Goal: Information Seeking & Learning: Learn about a topic

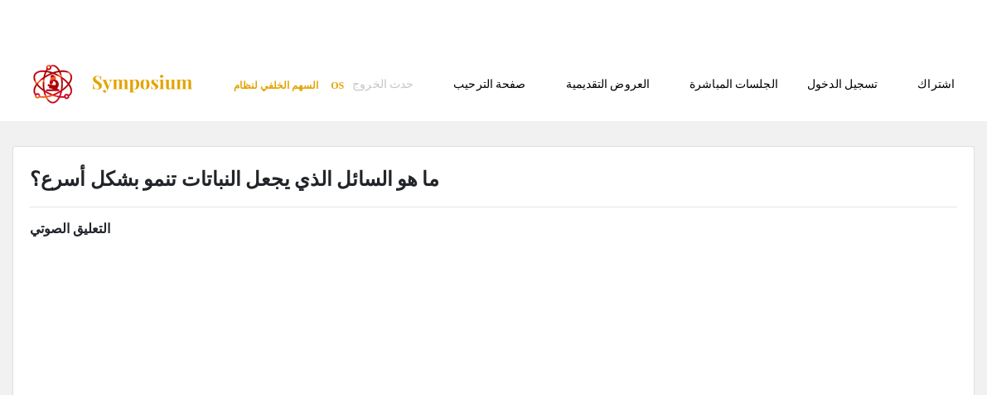
select select "custom"
type input "0"
select select "custom"
type input "1"
select select "auto"
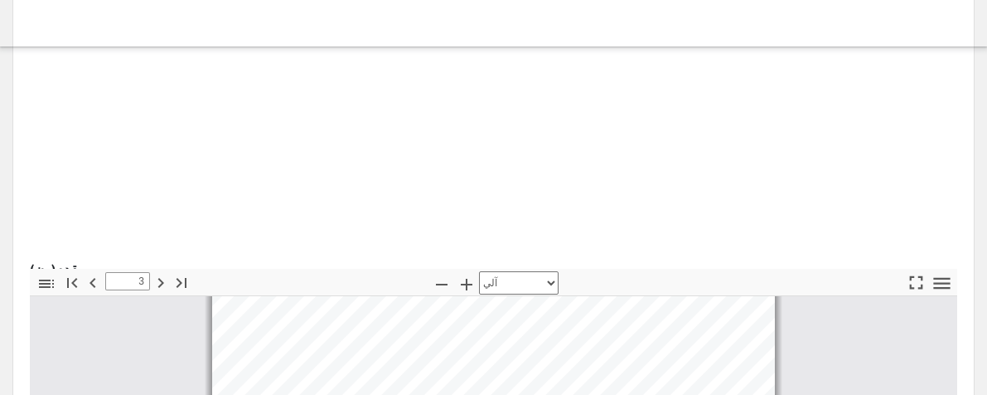
scroll to position [434, 0]
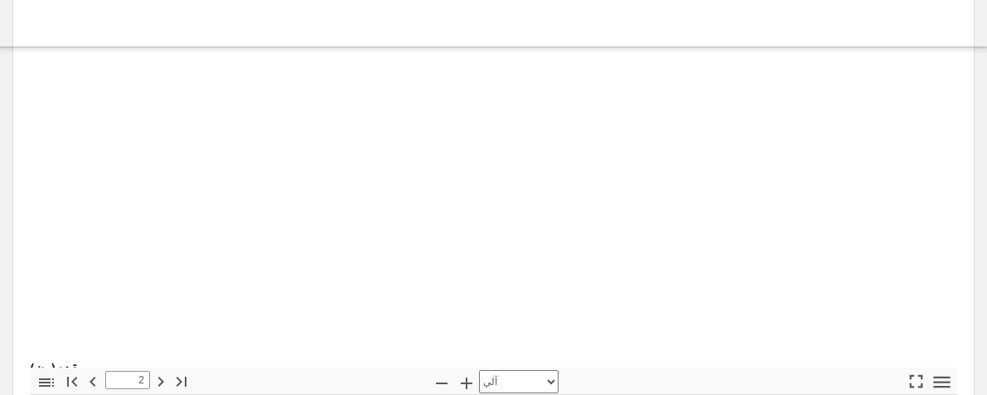
type input "1"
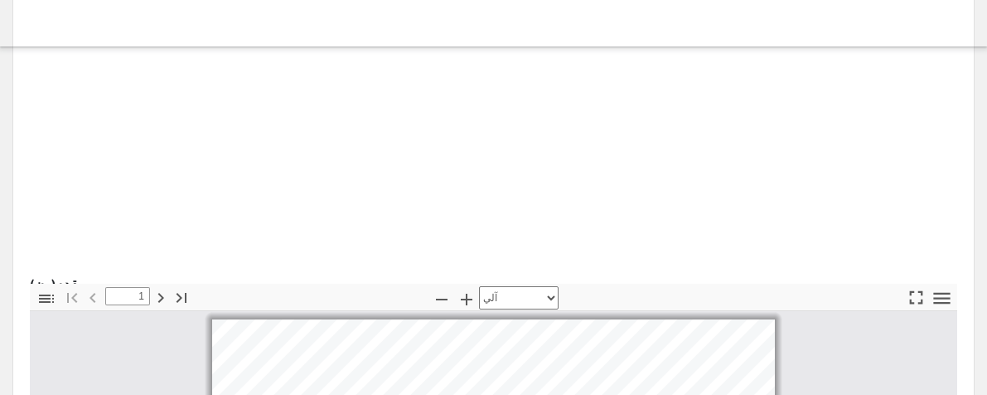
scroll to position [599, 0]
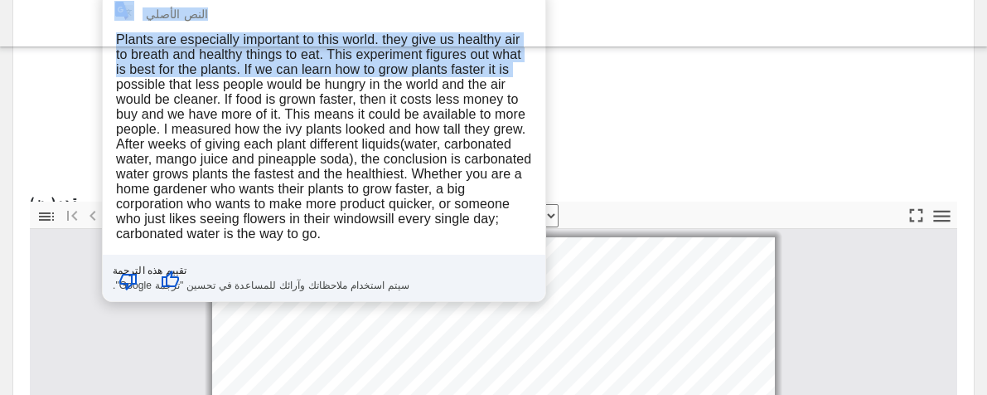
drag, startPoint x: 118, startPoint y: 82, endPoint x: 102, endPoint y: 82, distance: 15.7
click at [59, 319] on font "النباتات مهمة بشكل خاص لهذا العالم. فهي تمنحنا هواءً صحيًا للتنفس وأشياء صحية ل…" at bounding box center [489, 357] width 918 height 77
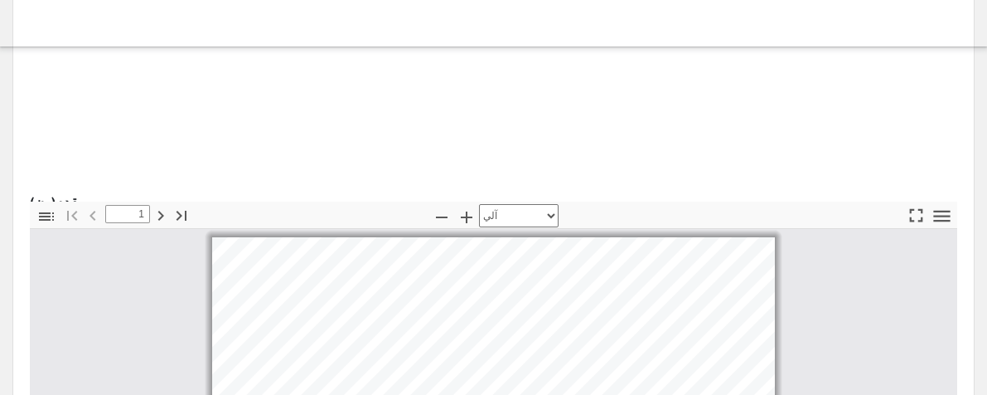
drag, startPoint x: 61, startPoint y: 80, endPoint x: 119, endPoint y: 83, distance: 58.1
click at [119, 319] on font "النباتات مهمة بشكل خاص لهذا العالم. فهي تمنحنا هواءً صحيًا للتنفس وأشياء صحية ل…" at bounding box center [489, 357] width 918 height 77
copy font "الماء الغازي"
drag, startPoint x: 249, startPoint y: 99, endPoint x: 117, endPoint y: 86, distance: 132.4
click at [117, 318] on p "النباتات مهمة بشكل خاص لهذا العالم. فهي تمنحنا هواءً صحيًا للتنفس وأشياء صحية ل…" at bounding box center [494, 367] width 928 height 99
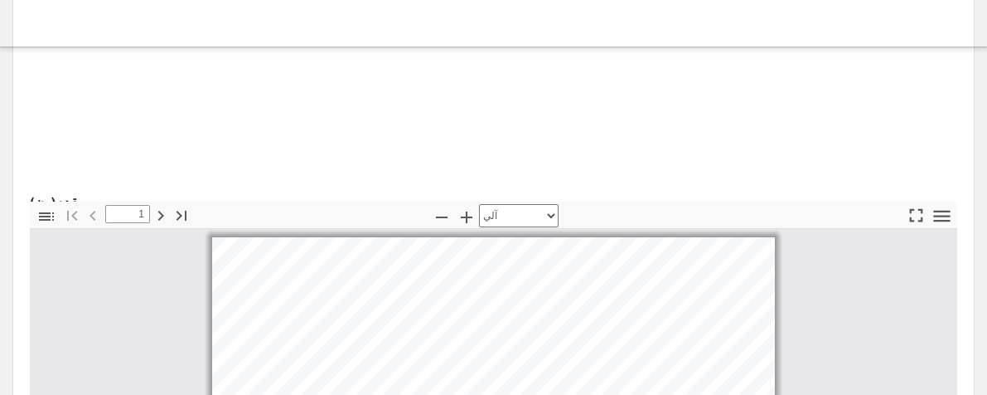
copy p "الماء الغازي ينمو النباتات"
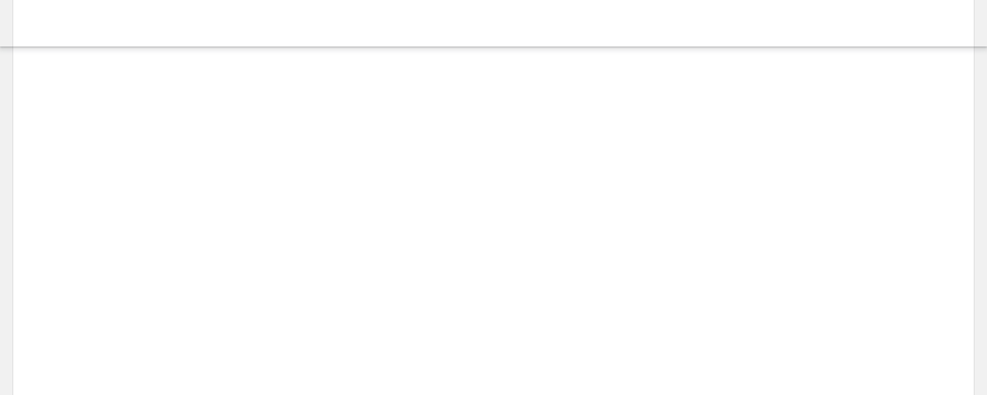
scroll to position [268, 0]
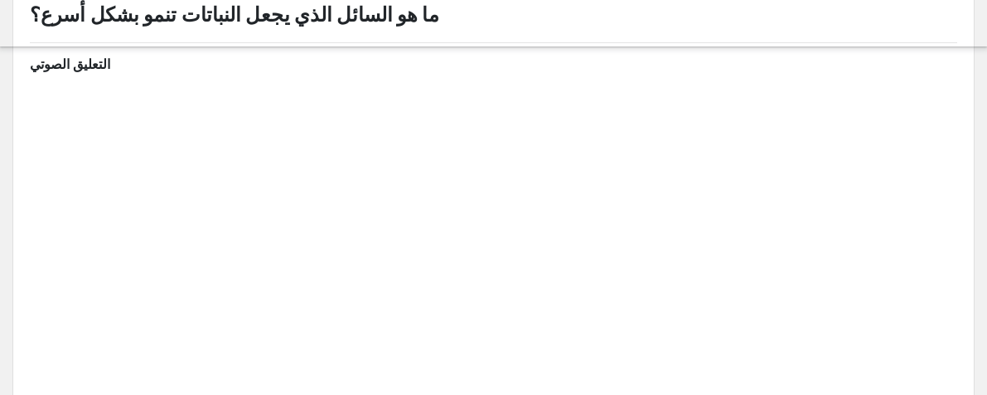
scroll to position [166, 0]
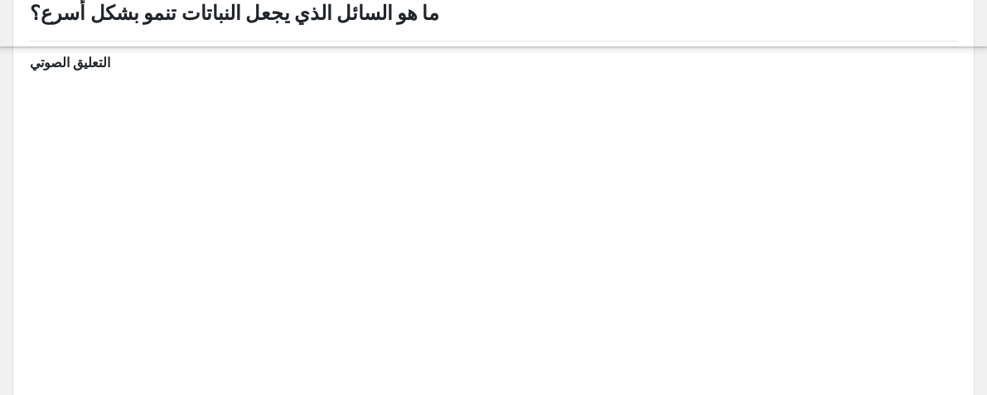
type input "0"
select select "custom"
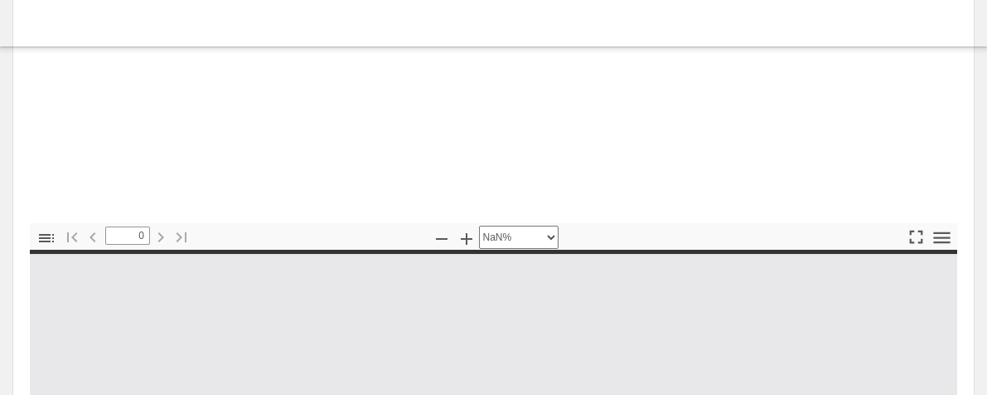
scroll to position [580, 0]
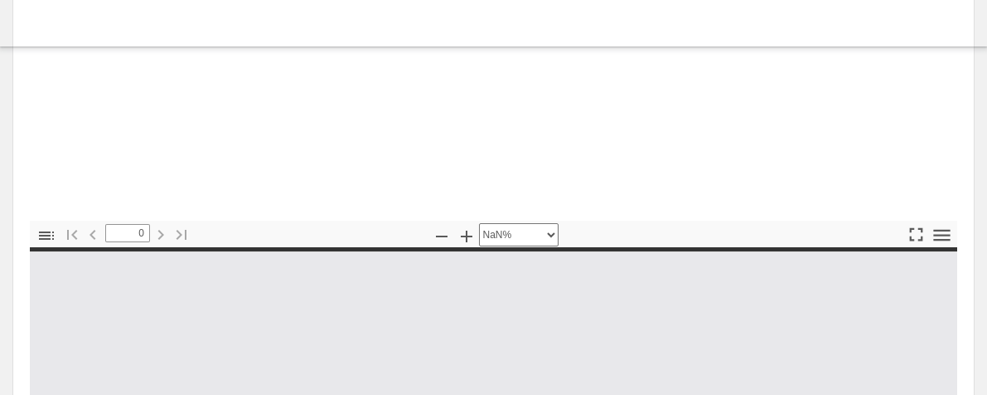
type input "1"
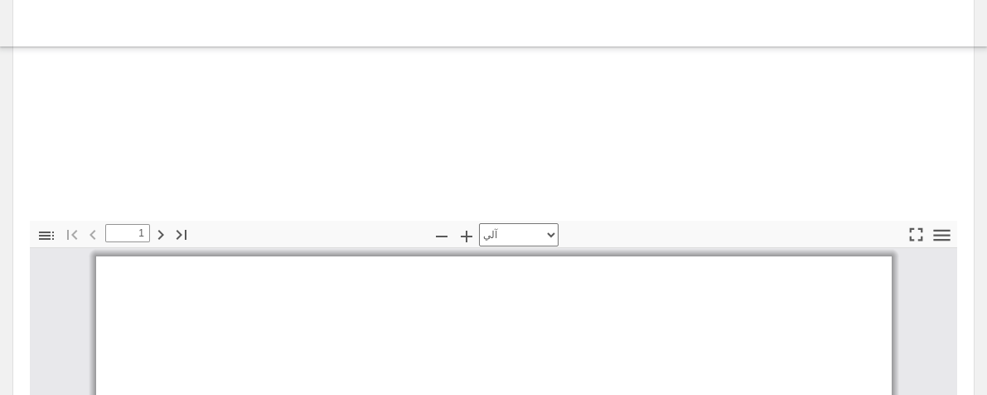
select select "auto"
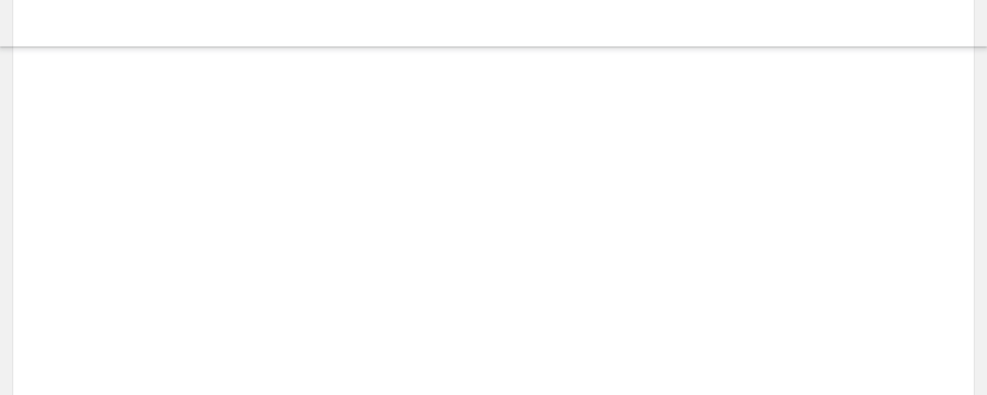
scroll to position [1658, 0]
type input "7"
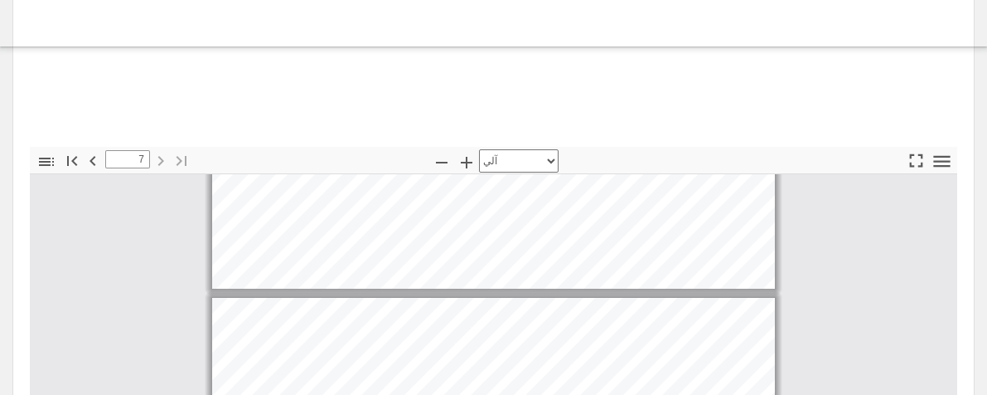
scroll to position [682, 0]
